Goal: Task Accomplishment & Management: Manage account settings

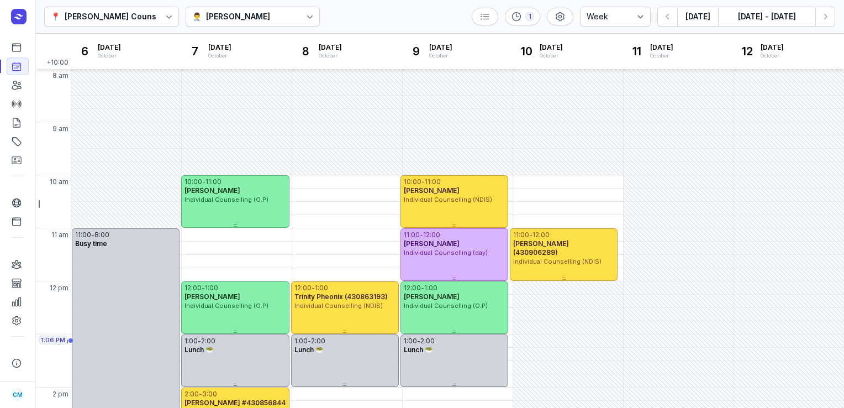
select select "week"
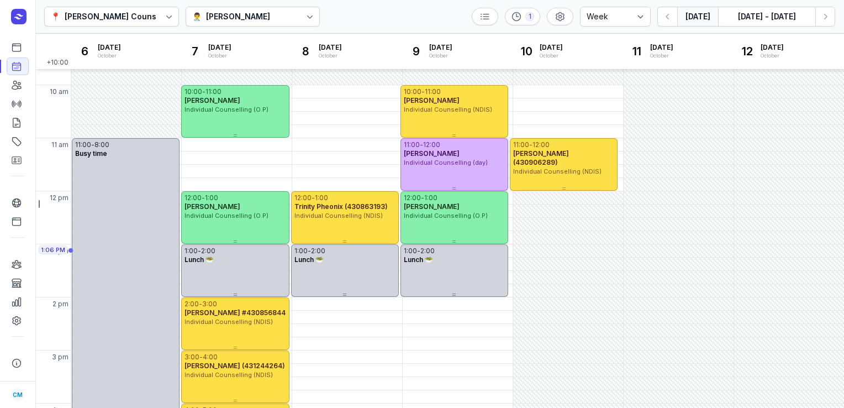
click at [698, 23] on button "[DATE]" at bounding box center [697, 17] width 41 height 20
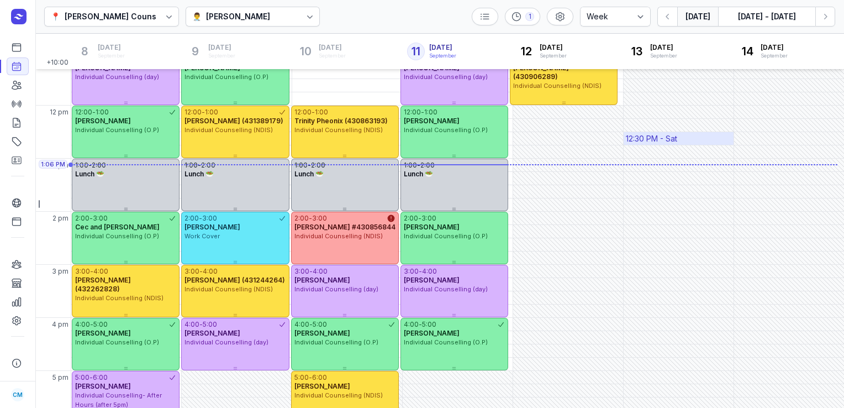
scroll to position [189, 0]
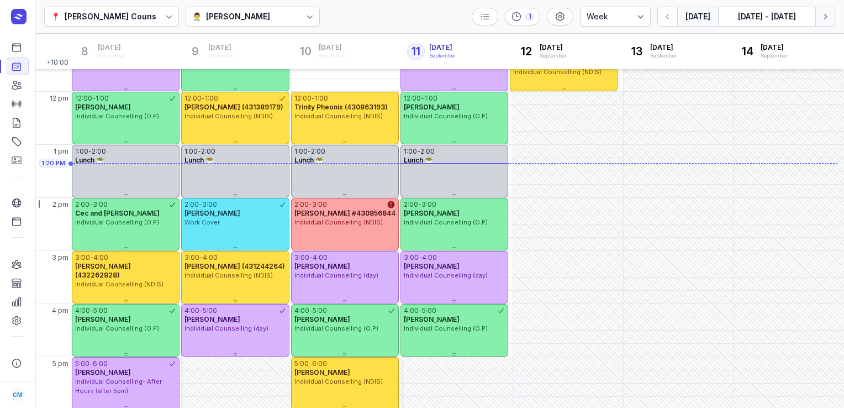
click at [820, 20] on icon "button" at bounding box center [825, 16] width 11 height 11
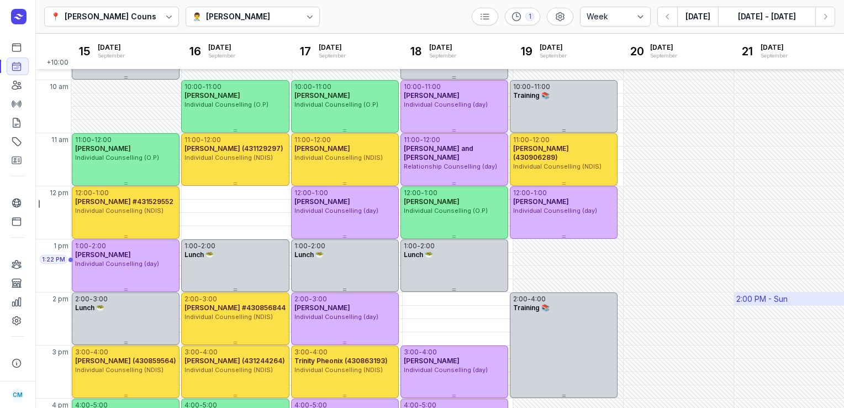
scroll to position [95, 0]
click at [256, 15] on div "[PERSON_NAME]" at bounding box center [238, 16] width 64 height 13
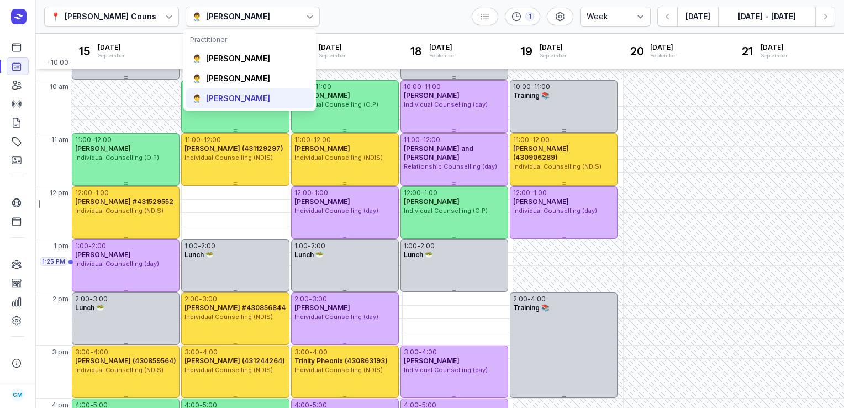
click at [241, 100] on div "[PERSON_NAME]" at bounding box center [238, 98] width 64 height 11
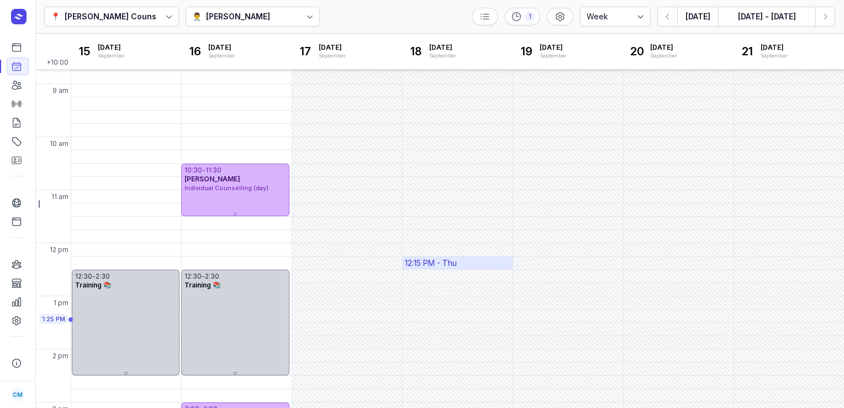
scroll to position [35, 0]
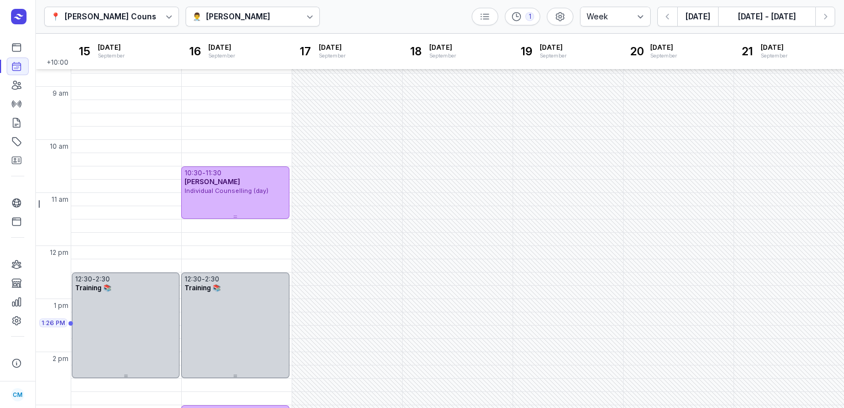
click at [197, 23] on div "👨‍⚕️ [PERSON_NAME]" at bounding box center [253, 17] width 135 height 20
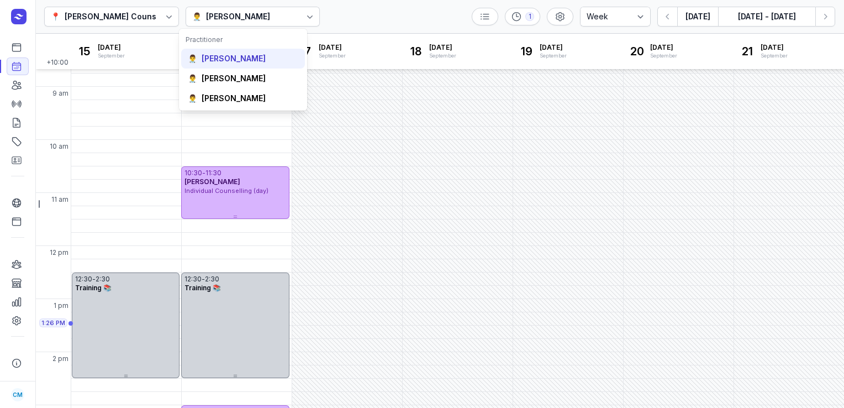
click at [214, 59] on div "[PERSON_NAME]" at bounding box center [234, 58] width 64 height 11
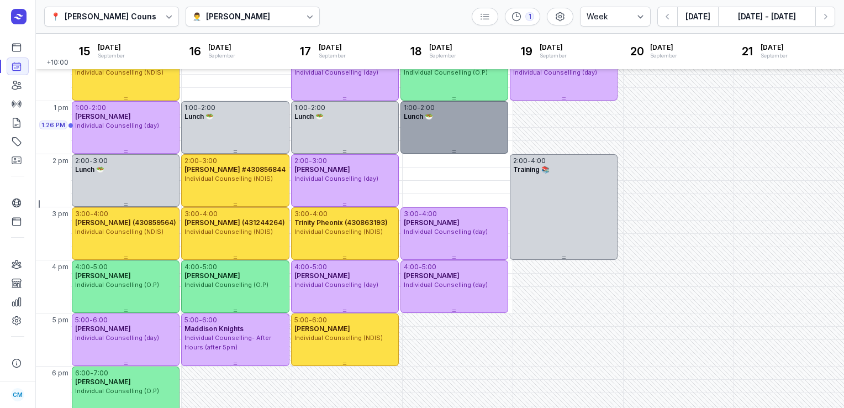
scroll to position [278, 0]
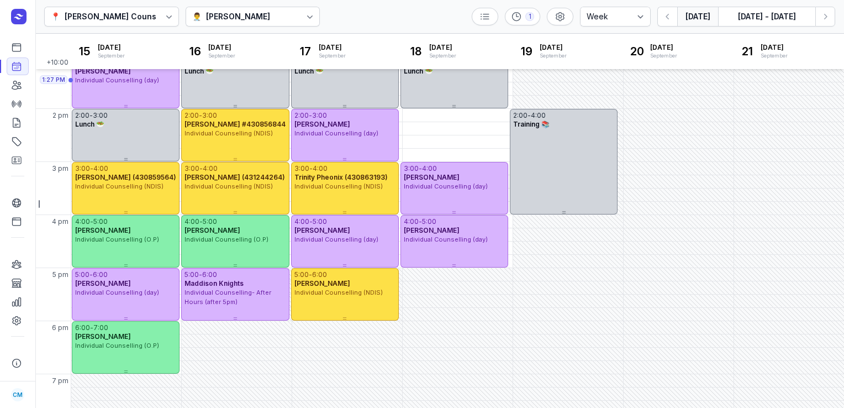
click at [707, 15] on button "[DATE]" at bounding box center [697, 17] width 41 height 20
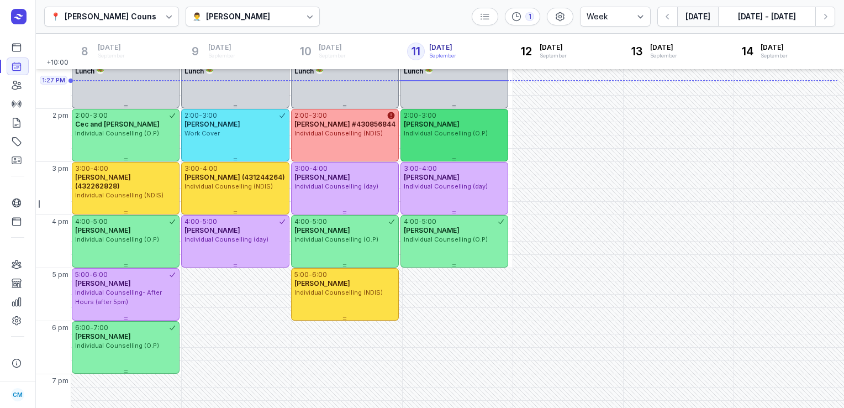
click at [495, 133] on div "Individual Counselling (O.P)" at bounding box center [454, 133] width 101 height 9
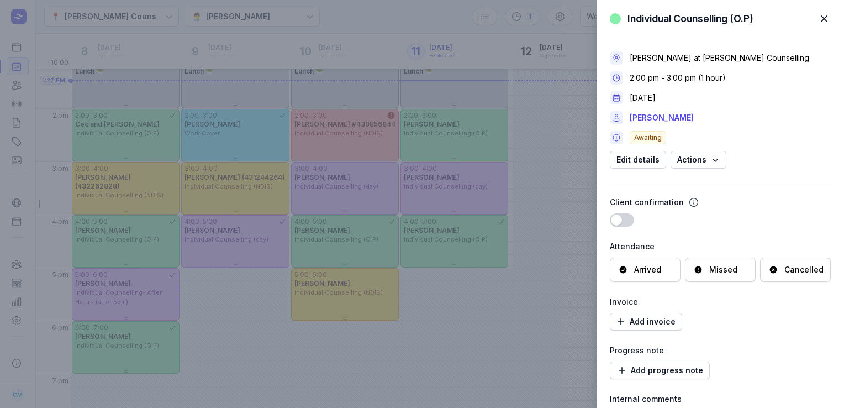
click at [778, 261] on div "Cancelled" at bounding box center [795, 269] width 71 height 24
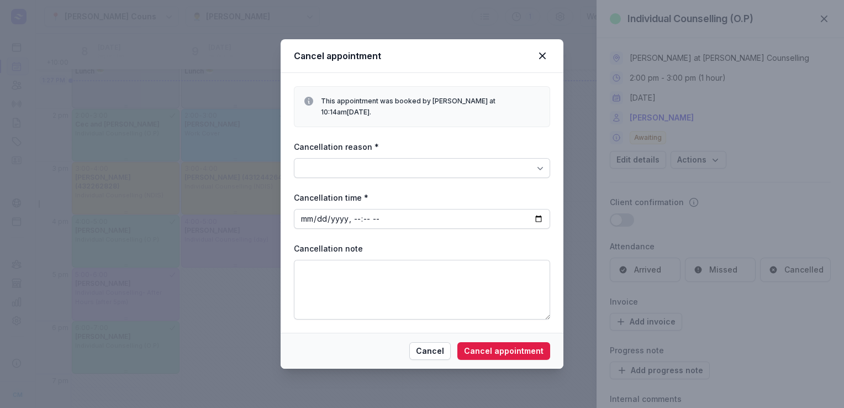
click at [524, 166] on div at bounding box center [422, 168] width 256 height 20
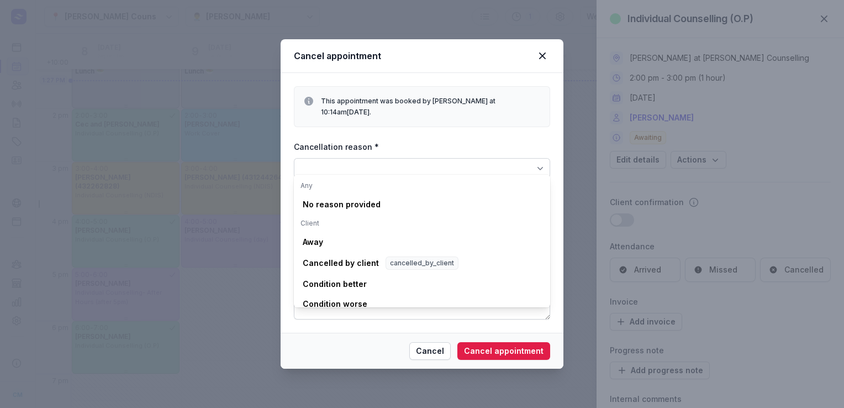
click at [383, 193] on div "Any No reason provided Client Away Cancelled by client cancelled_by_client Cond…" at bounding box center [422, 241] width 256 height 133
click at [377, 200] on div "No reason provided" at bounding box center [422, 204] width 252 height 20
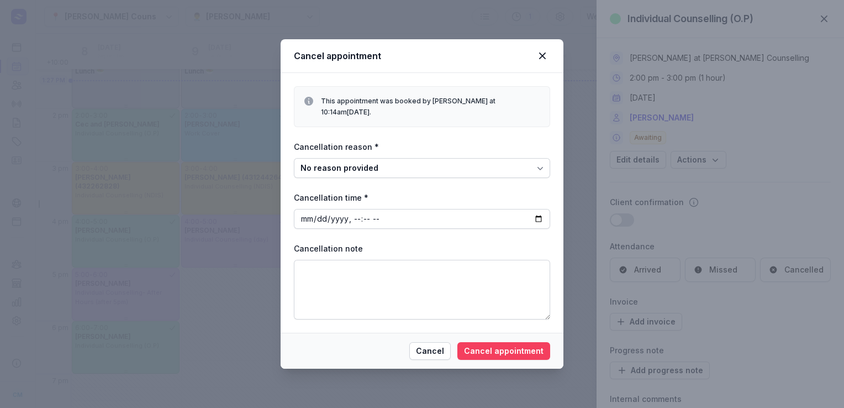
click at [514, 344] on span "Cancel appointment" at bounding box center [504, 350] width 80 height 13
